Goal: Check status

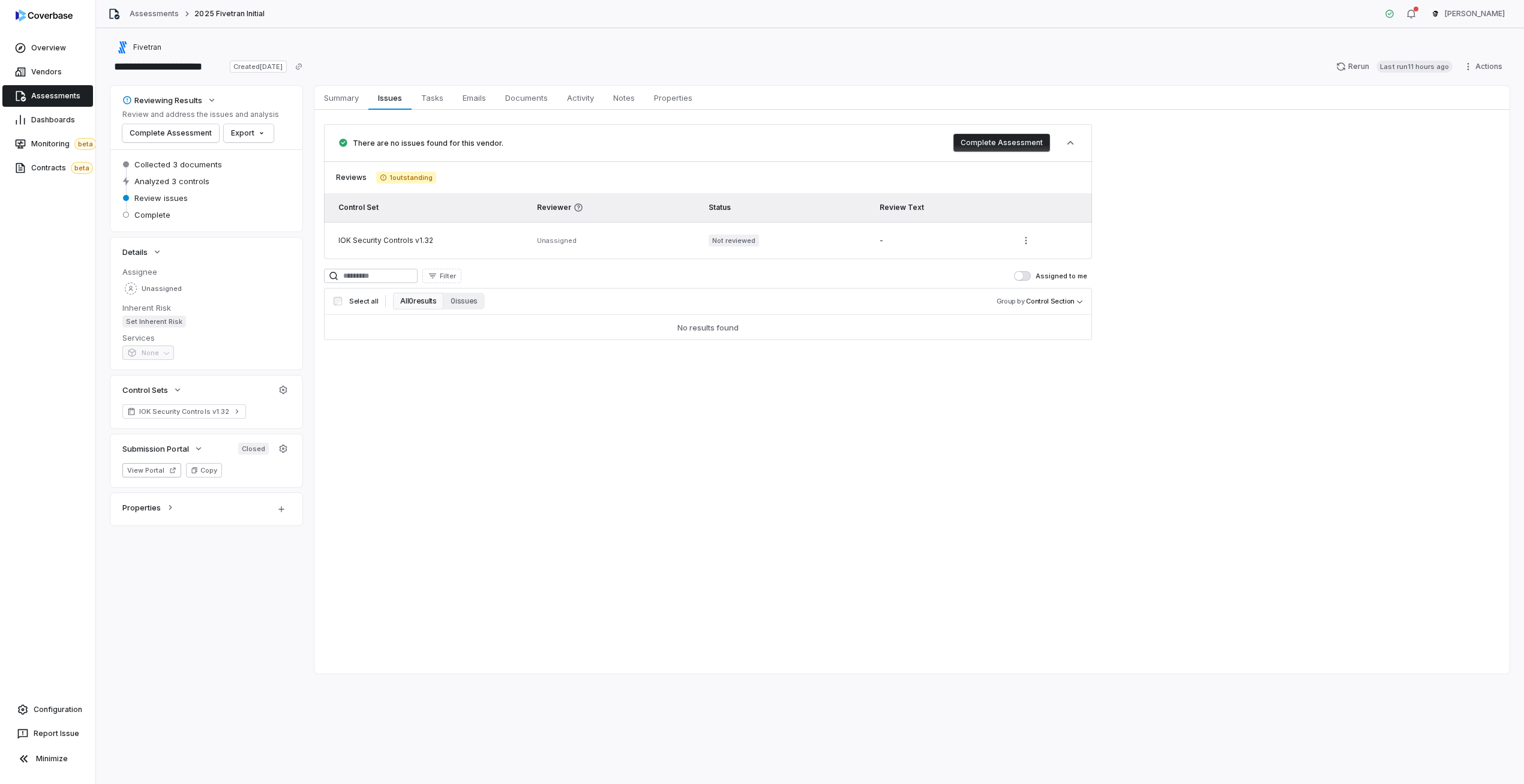
click at [1202, 182] on div "There are no issues found for this vendor. Complete Assessment Reviews 1 outsta…" at bounding box center [912, 232] width 1195 height 245
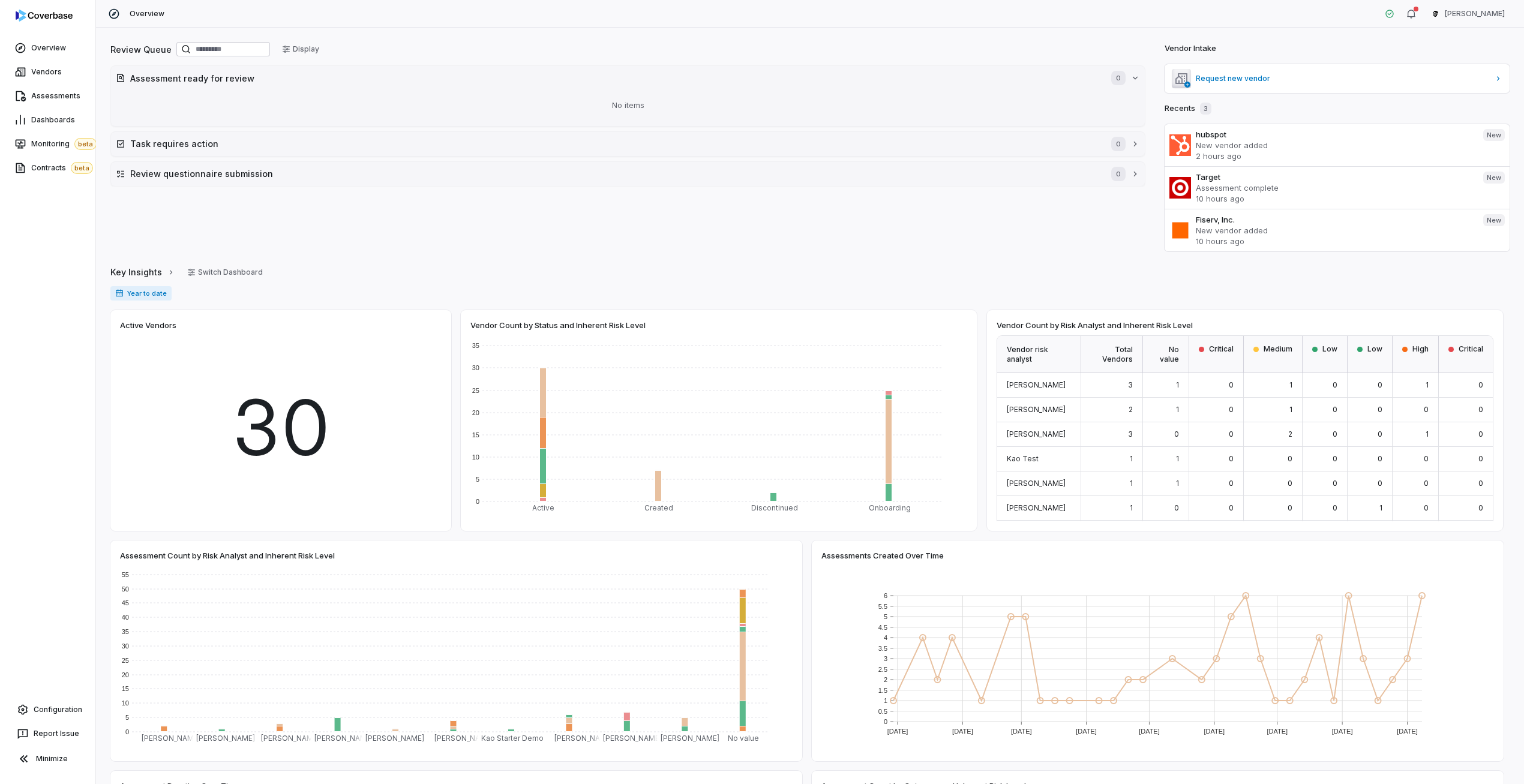
click at [255, 433] on span "30" at bounding box center [281, 428] width 99 height 114
click at [1090, 291] on div "Year to date" at bounding box center [810, 299] width 1399 height 25
click at [1002, 257] on div "Review Queue Display Assessment ready for review 0 No items Task requires actio…" at bounding box center [810, 406] width 1428 height 756
